Goal: Task Accomplishment & Management: Use online tool/utility

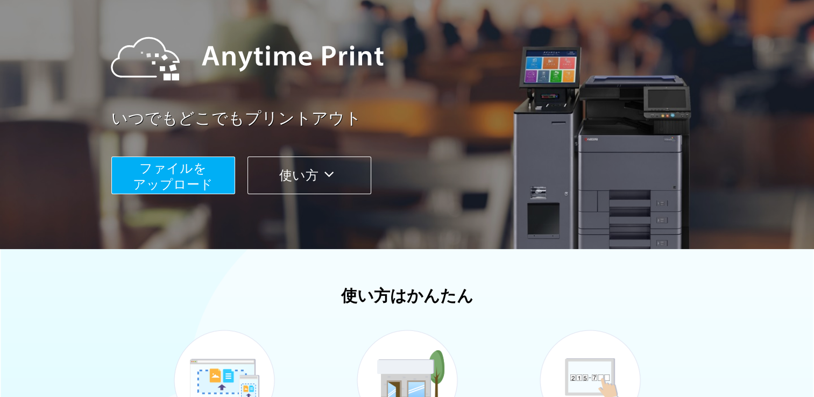
scroll to position [108, 0]
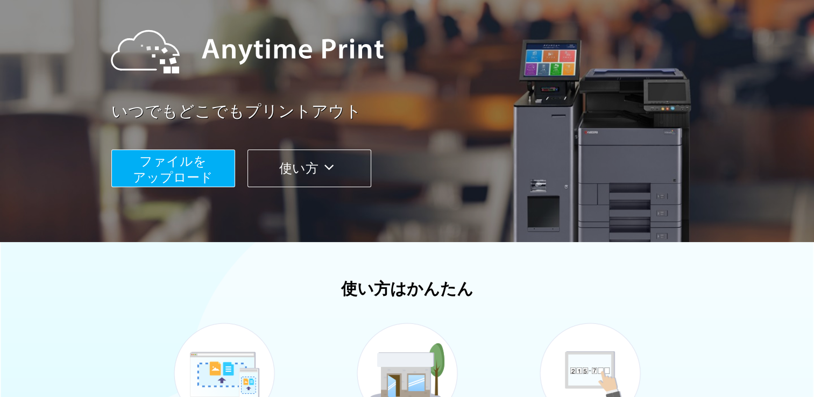
click at [139, 167] on span "ファイルを ​​アップロード" at bounding box center [173, 169] width 80 height 31
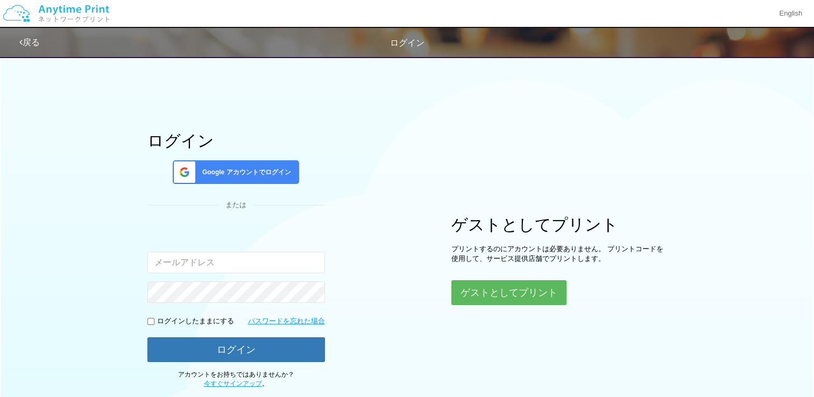
scroll to position [68, 0]
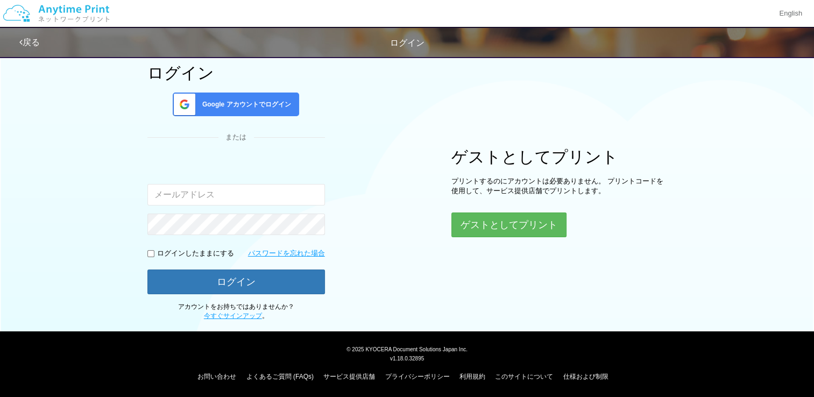
click at [482, 239] on div "ログイン Google アカウントでログイン または 入力されたメールアドレスまたはパスワードが正しくありません。 ログインしたままにする パスワードを忘れた…" at bounding box center [407, 152] width 646 height 338
click at [477, 235] on button "ゲストとしてプリント" at bounding box center [508, 225] width 114 height 24
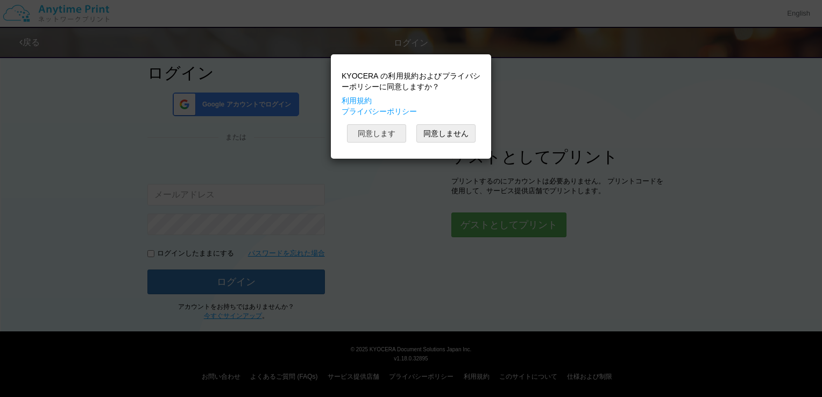
click at [365, 124] on button "同意します" at bounding box center [376, 133] width 59 height 18
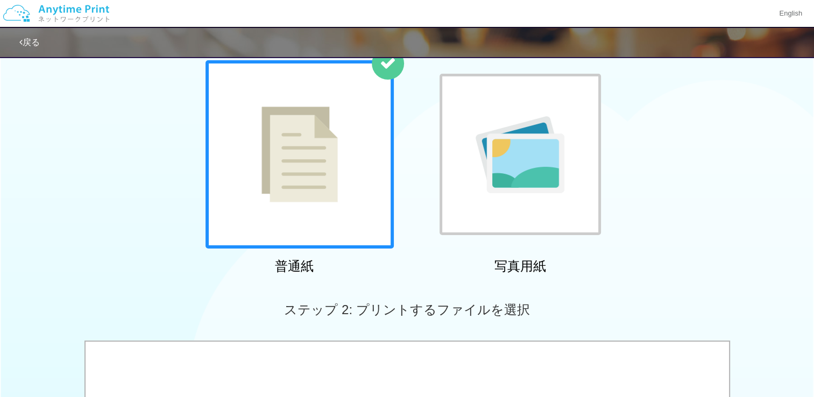
click at [302, 157] on img at bounding box center [300, 155] width 76 height 96
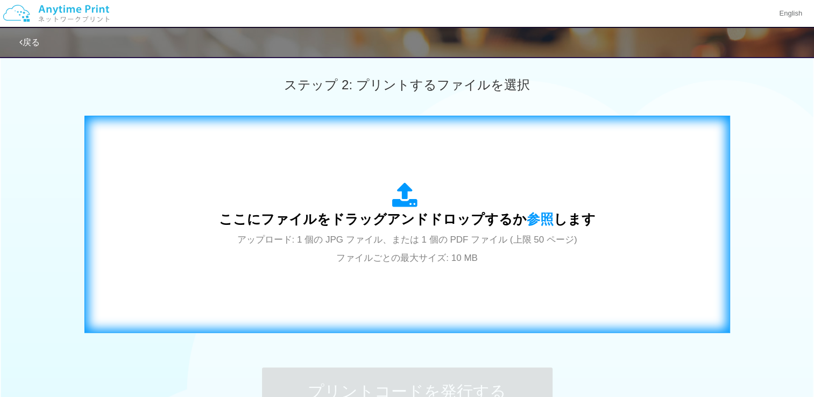
scroll to position [337, 0]
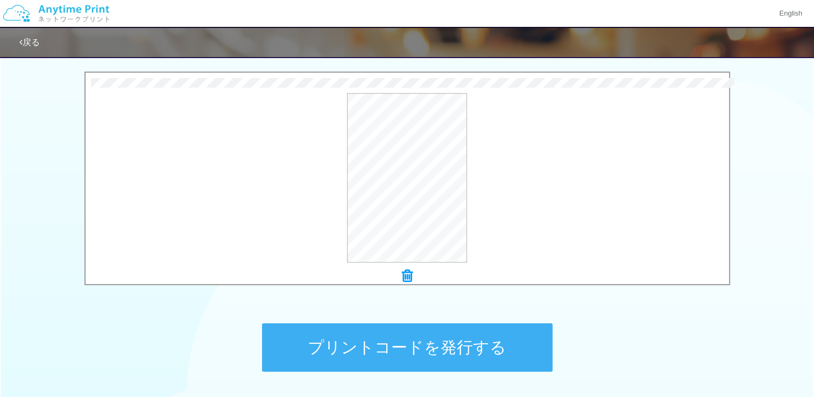
click at [442, 344] on button "プリントコードを発行する" at bounding box center [407, 347] width 291 height 48
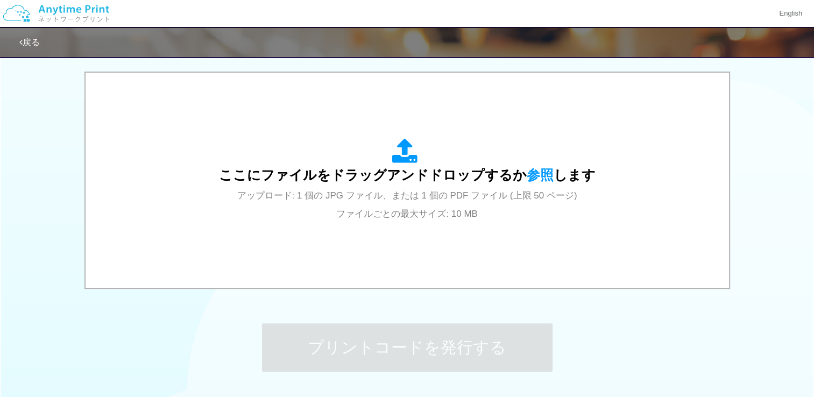
scroll to position [0, 0]
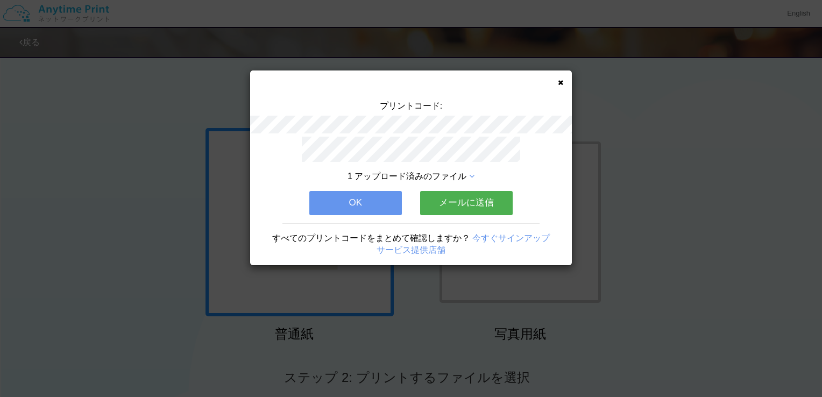
click at [336, 193] on button "OK" at bounding box center [355, 203] width 93 height 24
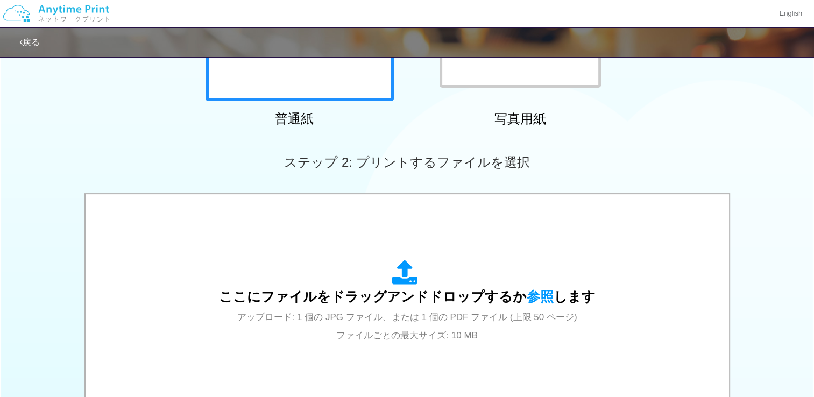
scroll to position [421, 0]
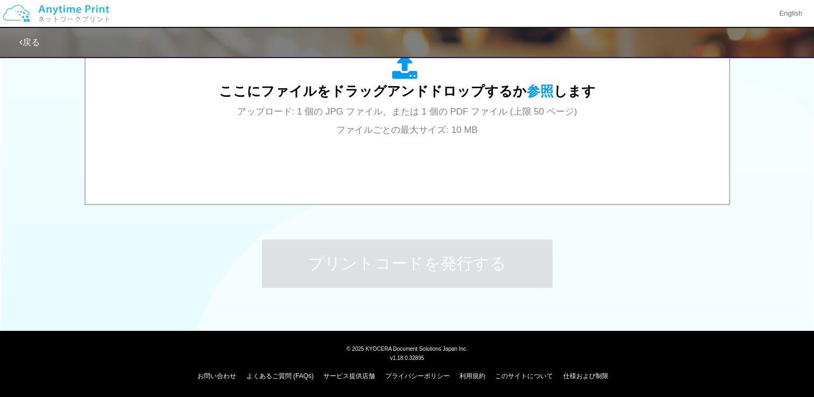
click at [761, 175] on div "ここにファイルをドラッグアンドドロップするか 参照 します アップロード: 1 個の JPG ファイル、または 1 個の PDF ファイル (上限 50 ペー…" at bounding box center [407, 98] width 814 height 220
